Goal: Task Accomplishment & Management: Use online tool/utility

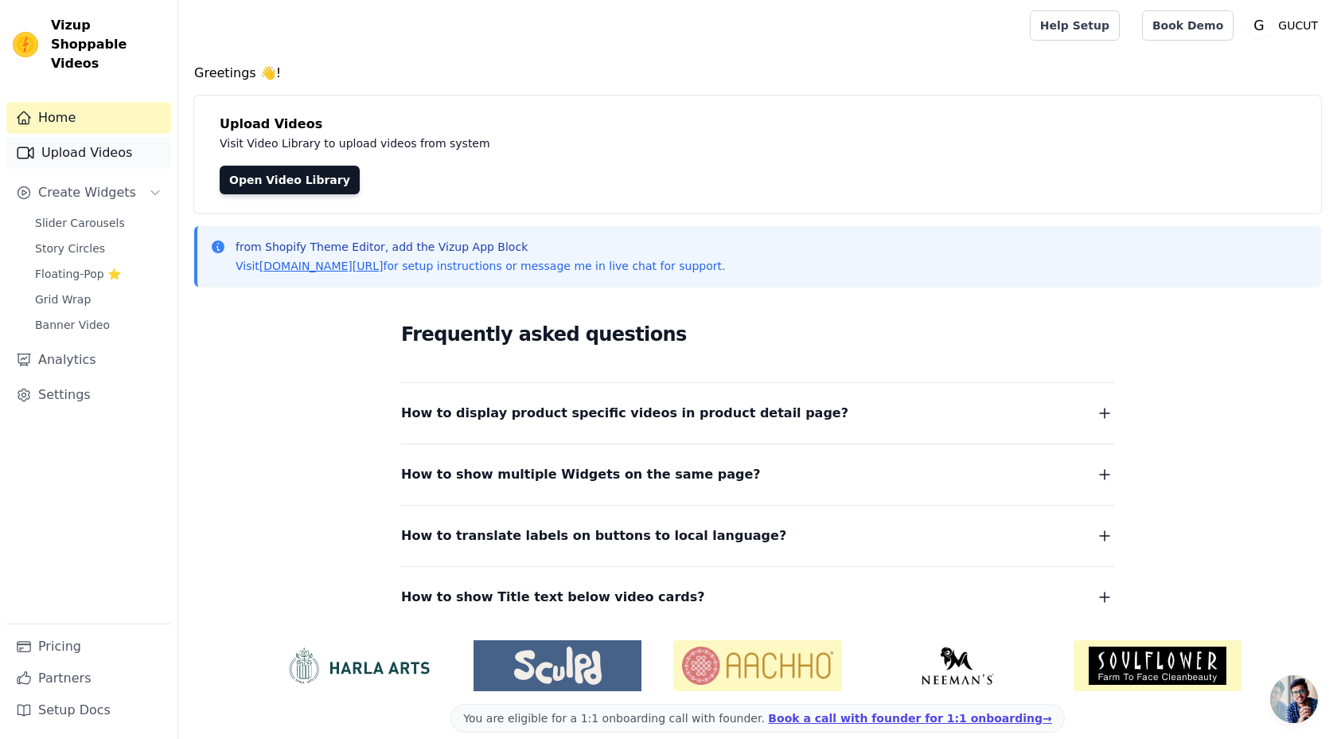
click at [114, 137] on link "Upload Videos" at bounding box center [88, 153] width 165 height 32
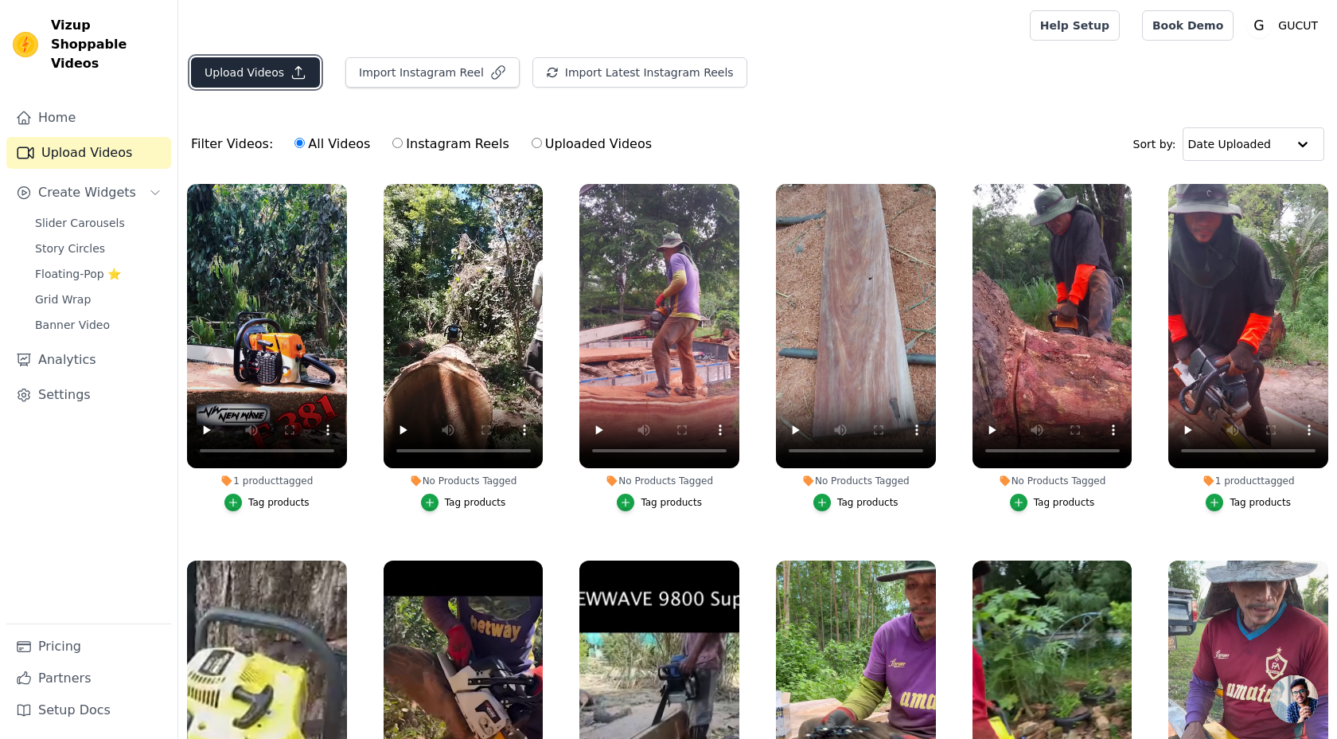
click at [275, 72] on button "Upload Videos" at bounding box center [255, 72] width 129 height 30
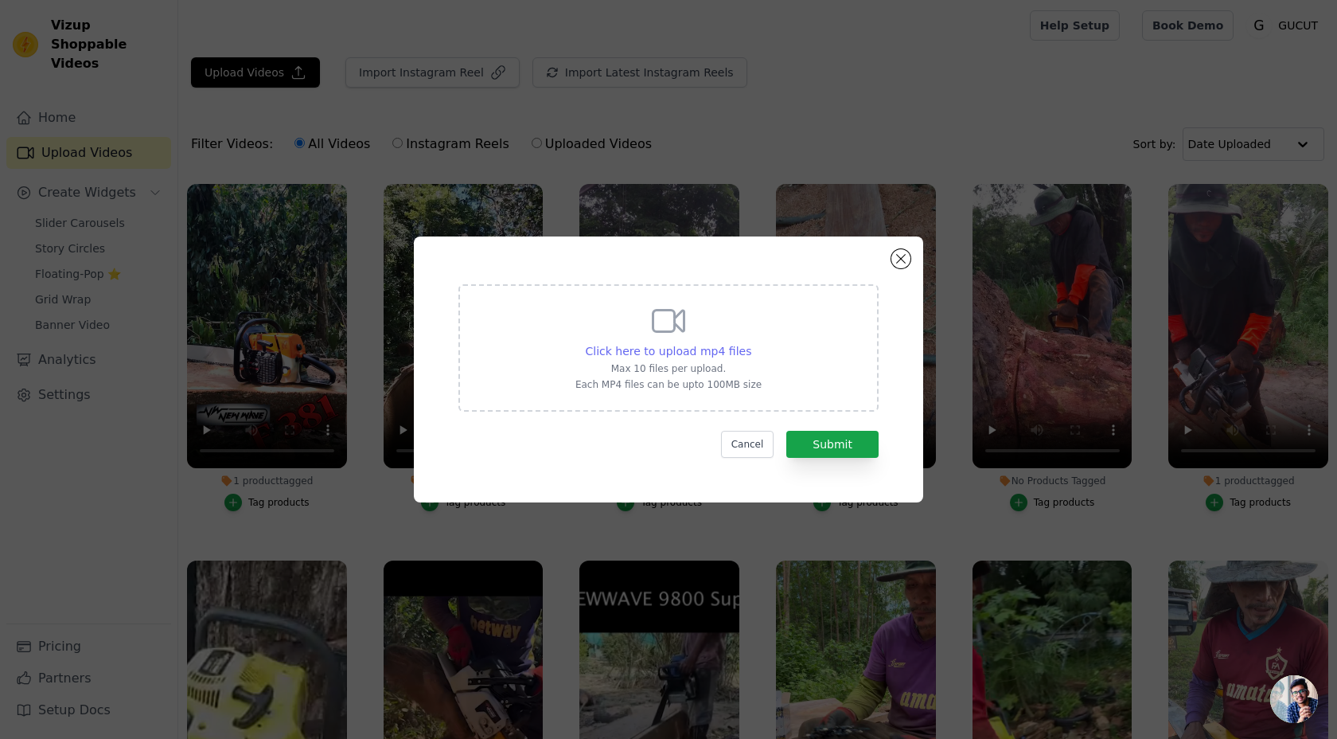
click at [663, 345] on span "Click here to upload mp4 files" at bounding box center [669, 351] width 166 height 13
click at [751, 343] on input "Click here to upload mp4 files Max 10 files per upload. Each MP4 files can be u…" at bounding box center [751, 342] width 1 height 1
type input "C:\fakepath\381-0.mp4"
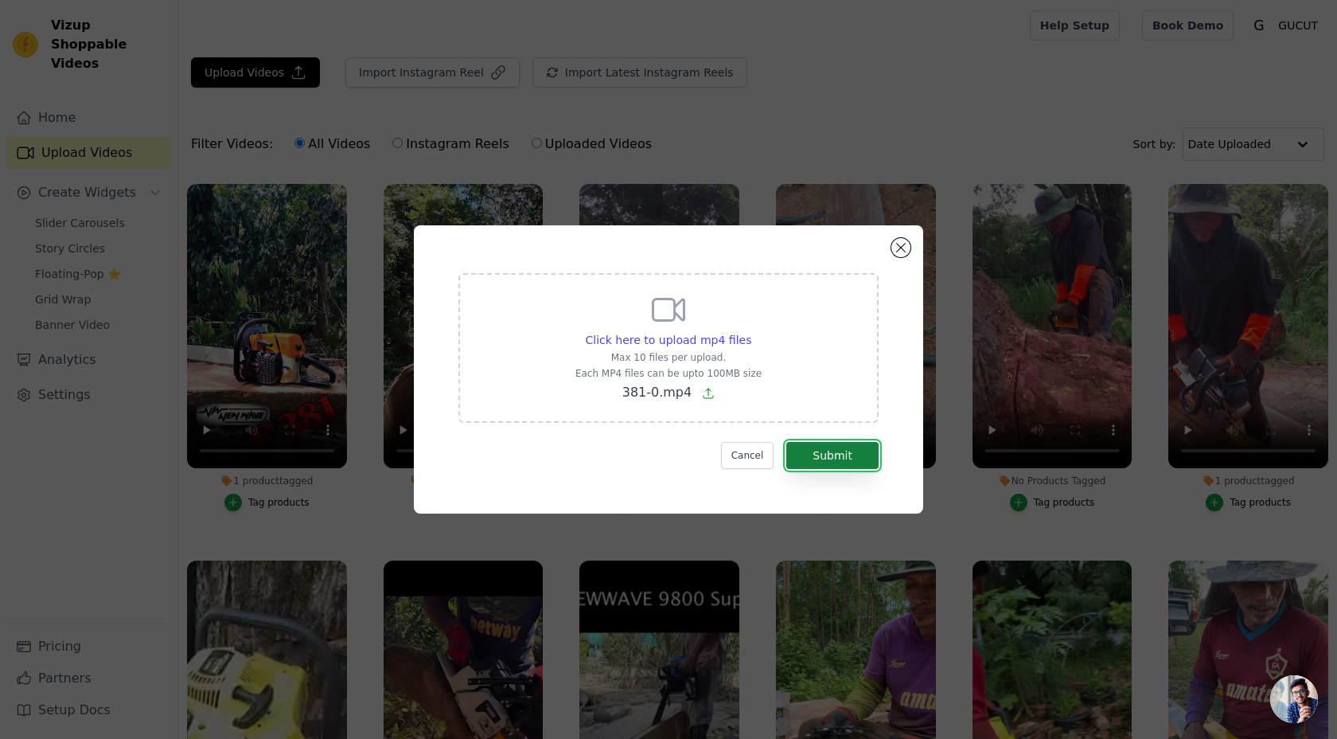
click at [834, 452] on button "Submit" at bounding box center [833, 455] width 92 height 27
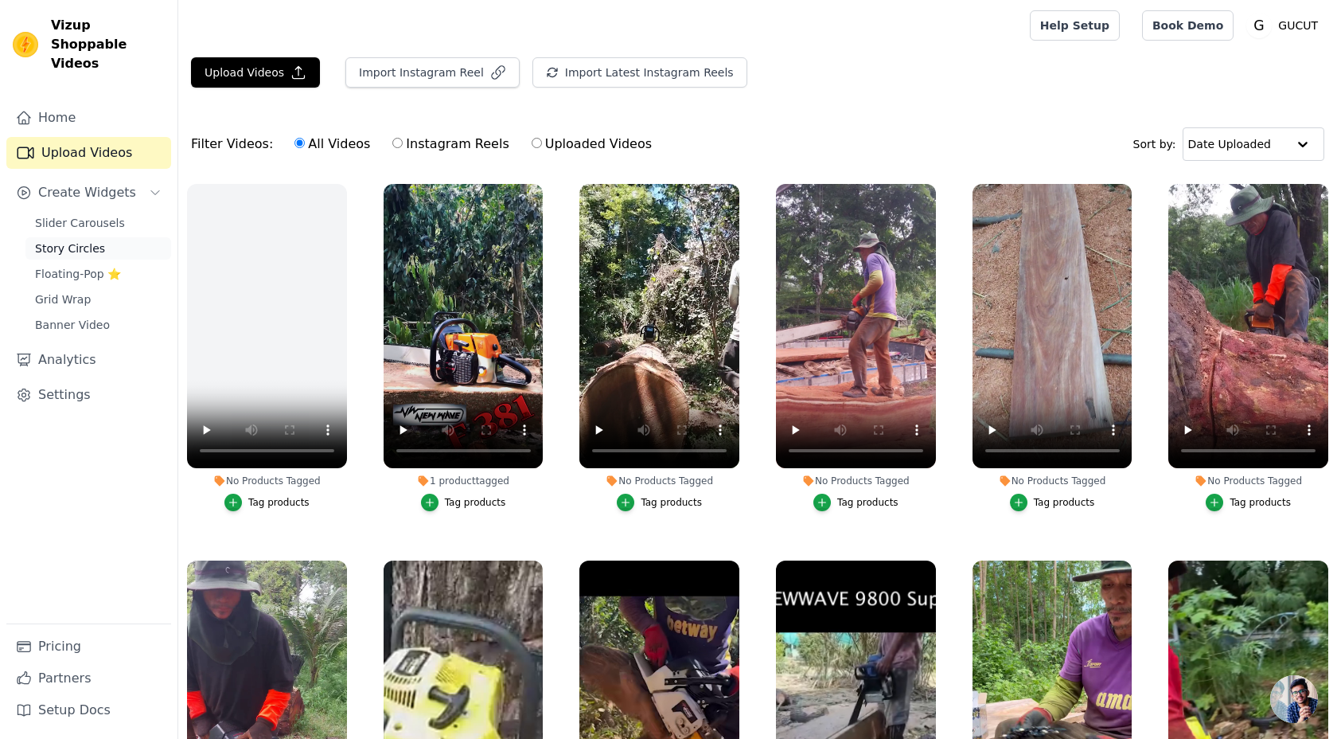
click at [119, 237] on link "Story Circles" at bounding box center [98, 248] width 146 height 22
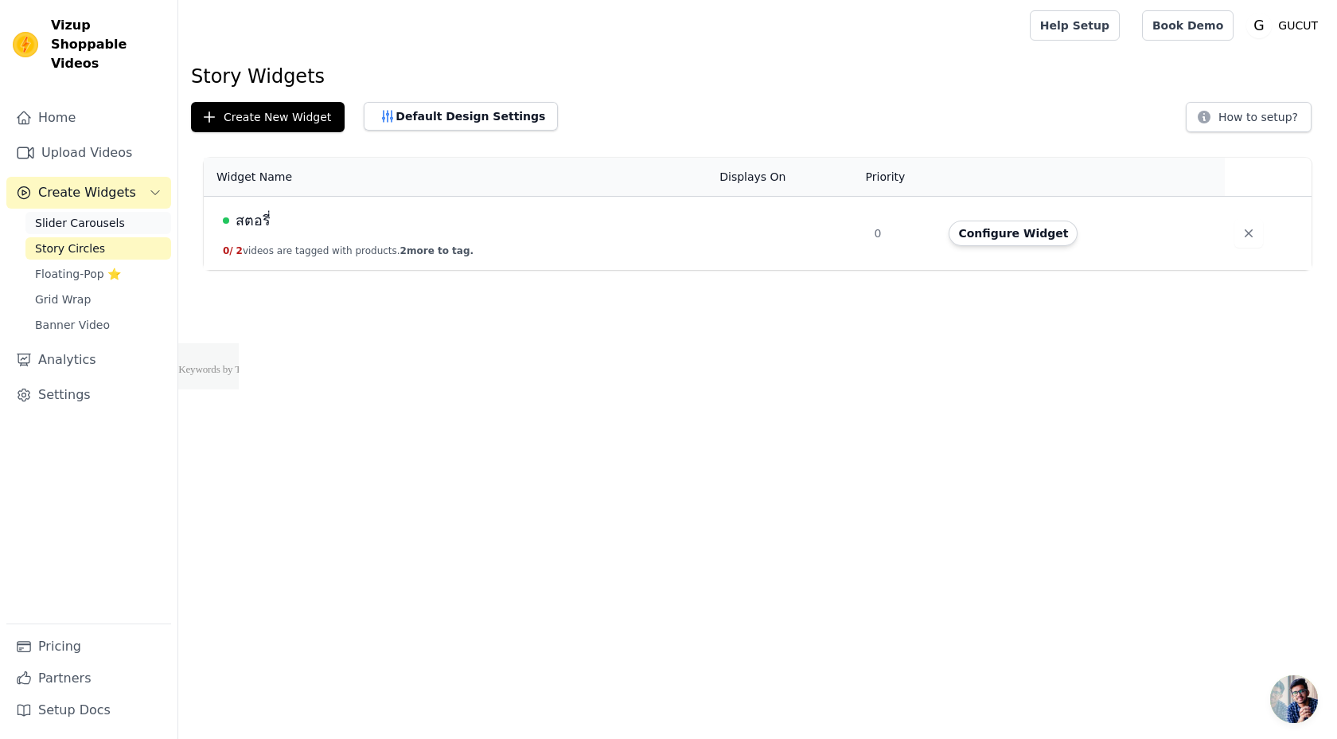
click at [119, 212] on link "Slider Carousels" at bounding box center [98, 223] width 146 height 22
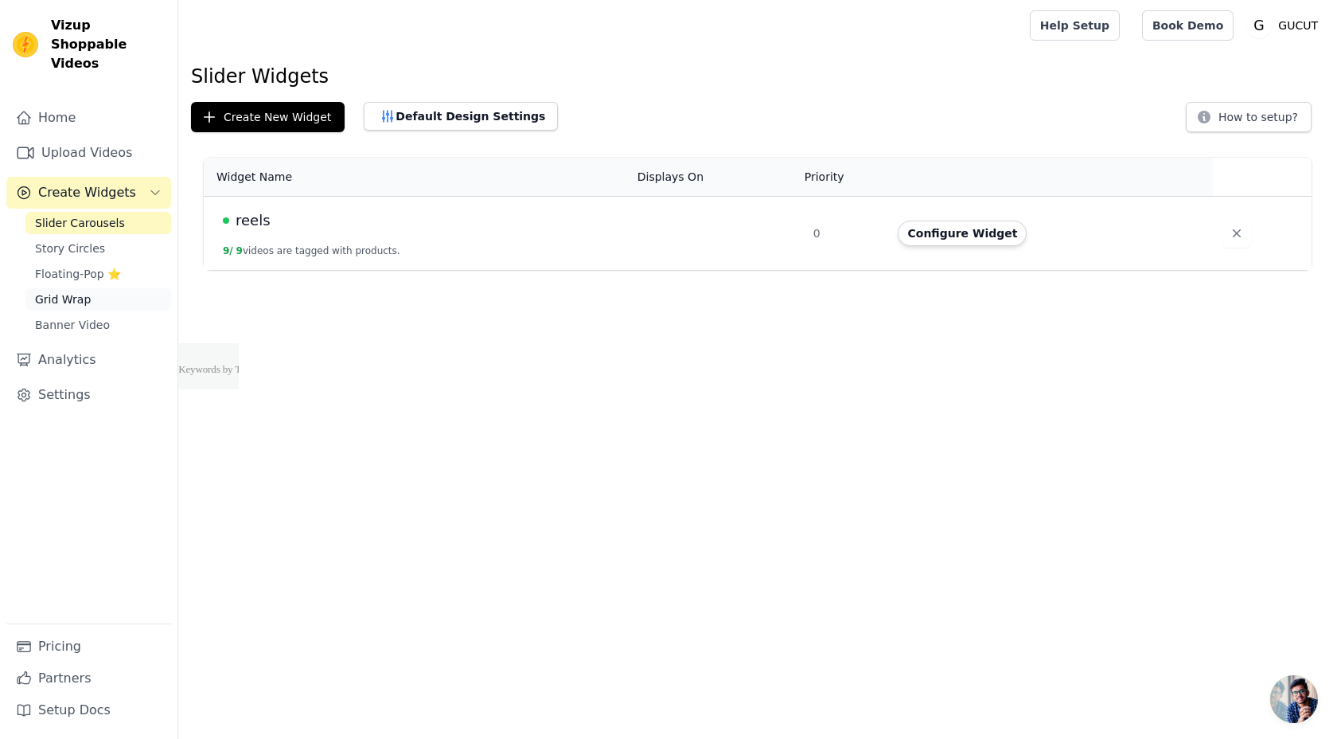
click at [103, 288] on link "Grid Wrap" at bounding box center [98, 299] width 146 height 22
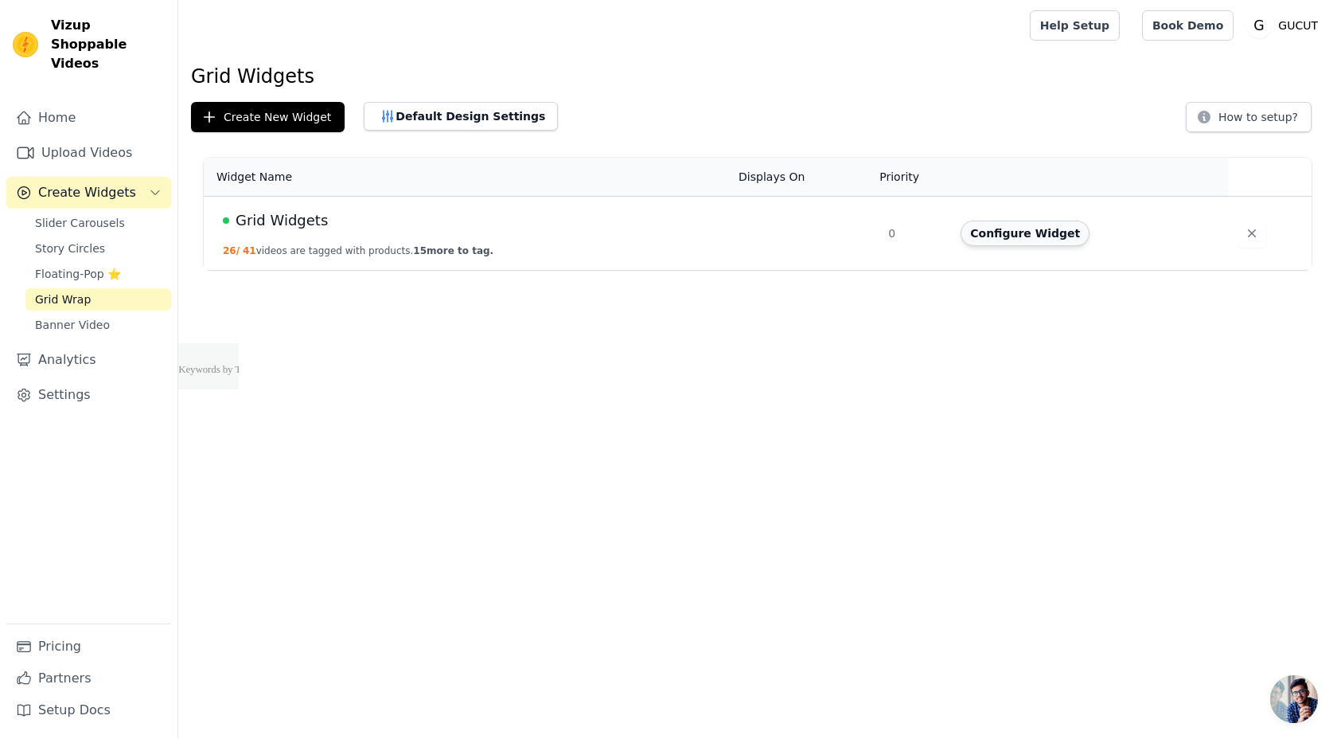
click at [1021, 240] on button "Configure Widget" at bounding box center [1025, 233] width 129 height 25
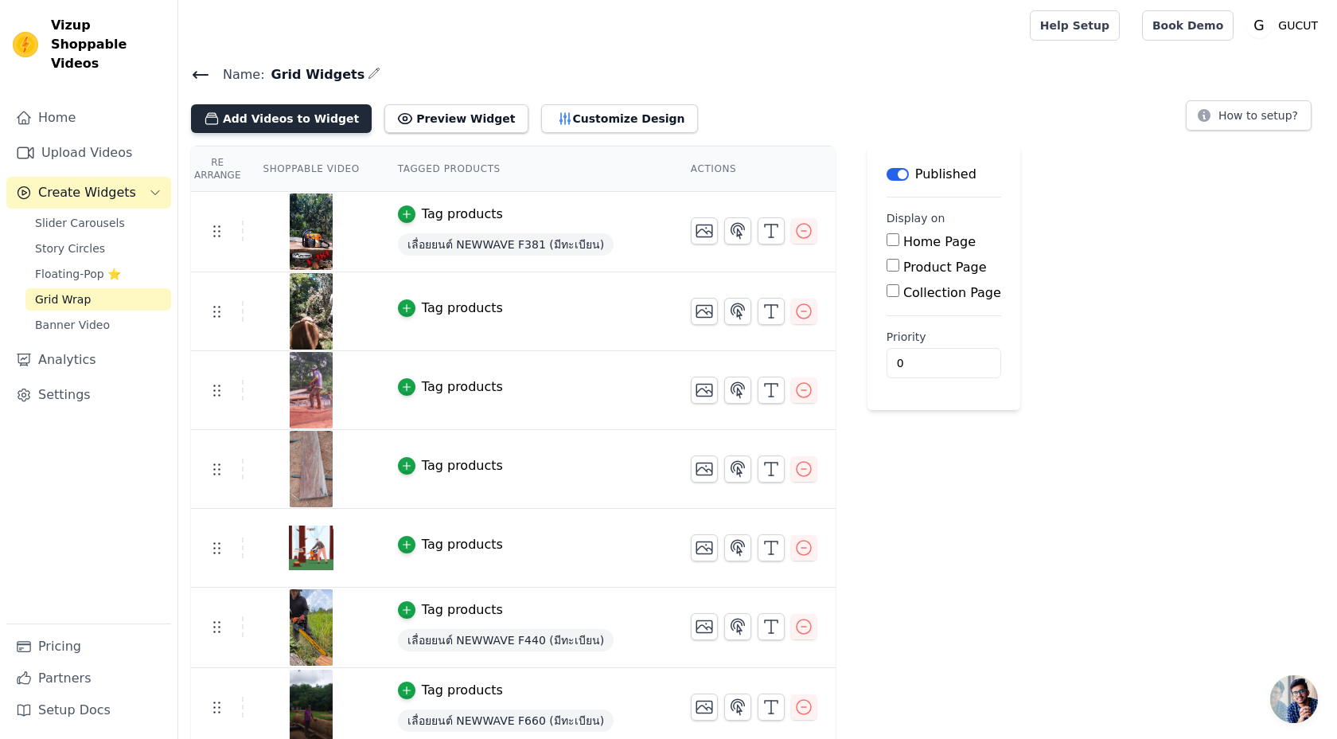
click at [330, 126] on button "Add Videos to Widget" at bounding box center [281, 118] width 181 height 29
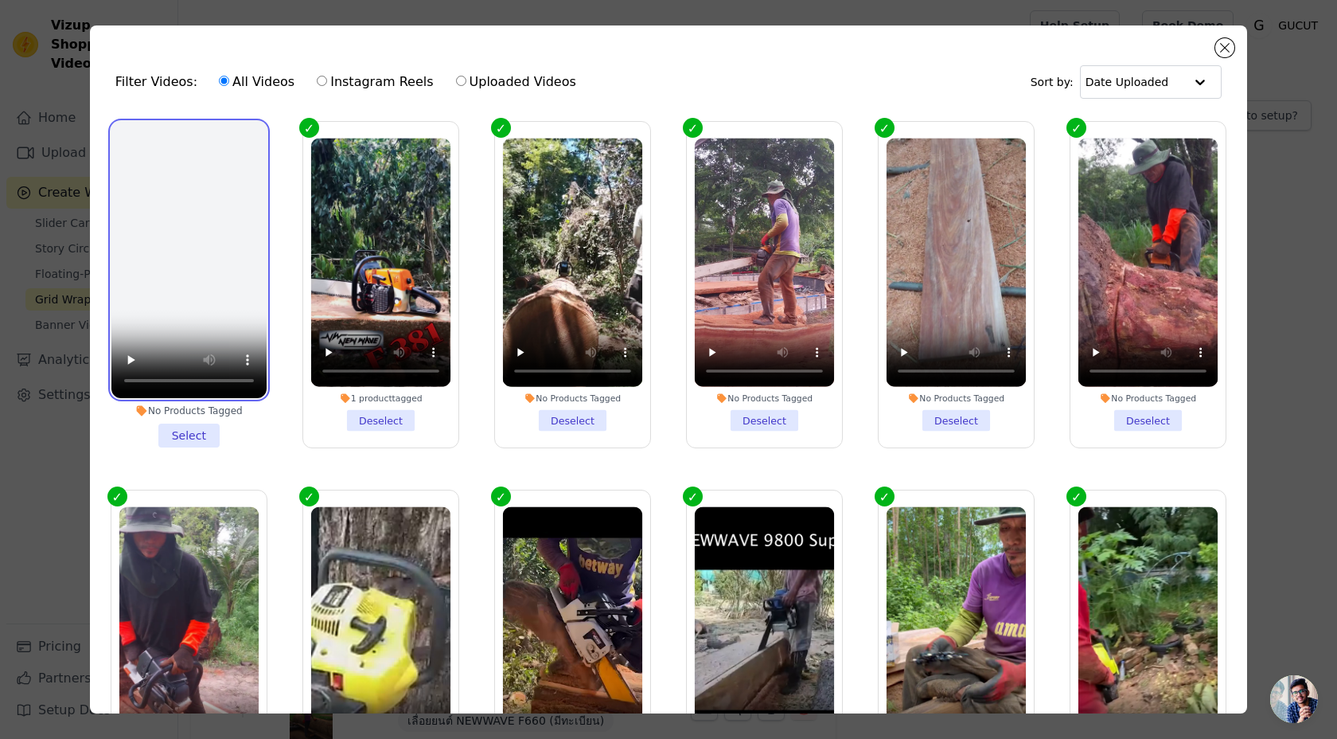
click at [204, 175] on video at bounding box center [188, 260] width 155 height 276
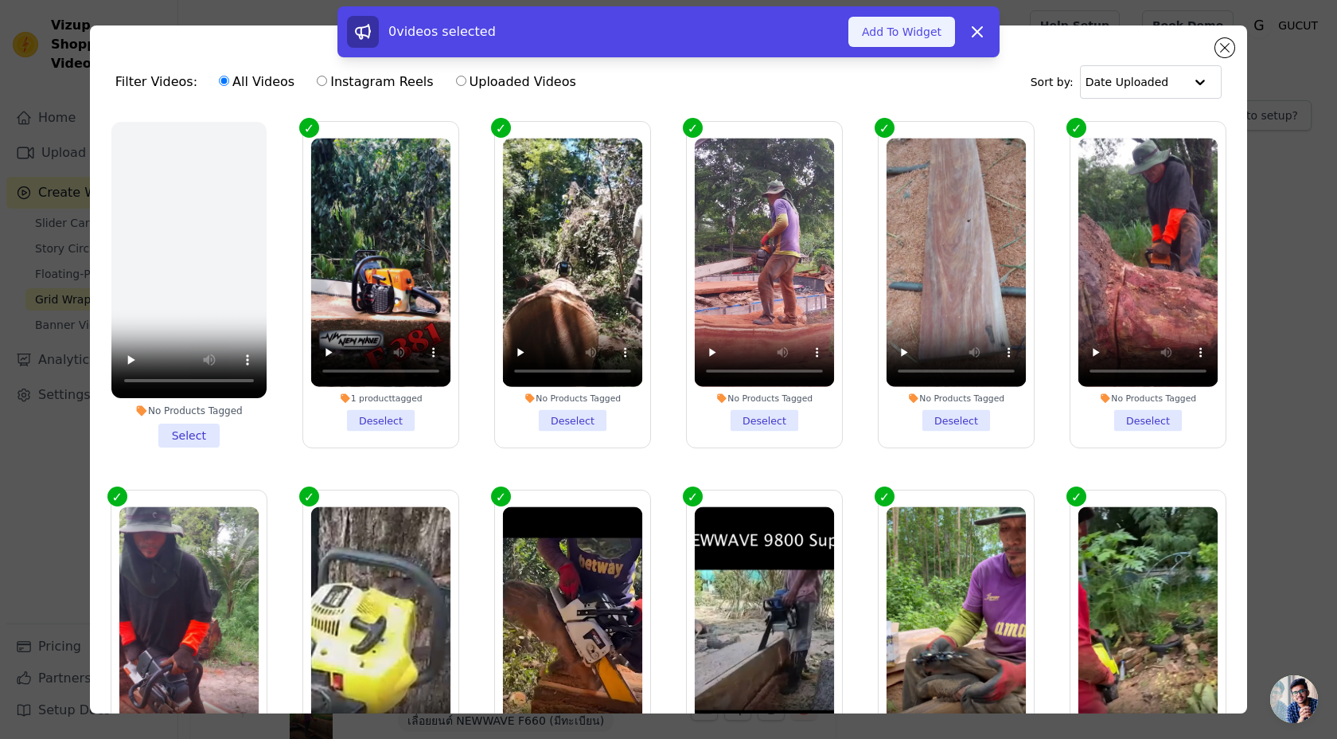
click at [851, 30] on button "Add To Widget" at bounding box center [902, 32] width 107 height 30
